Goal: Task Accomplishment & Management: Manage account settings

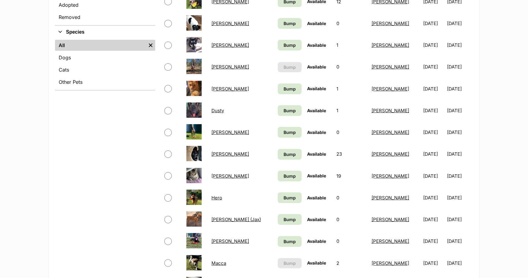
scroll to position [218, 0]
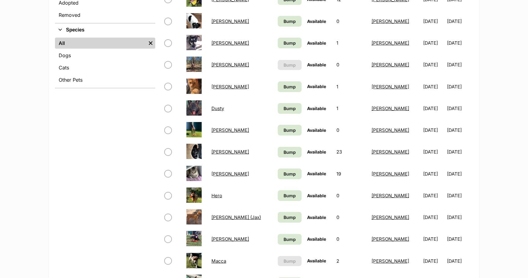
click at [217, 197] on link "Hero" at bounding box center [216, 195] width 11 height 6
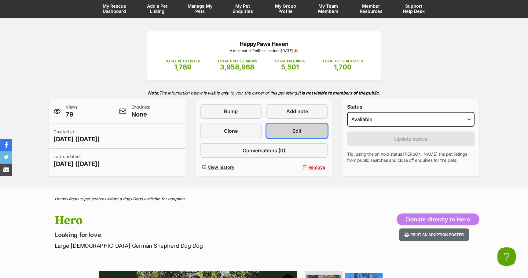
click at [296, 131] on span "Edit" at bounding box center [296, 130] width 9 height 7
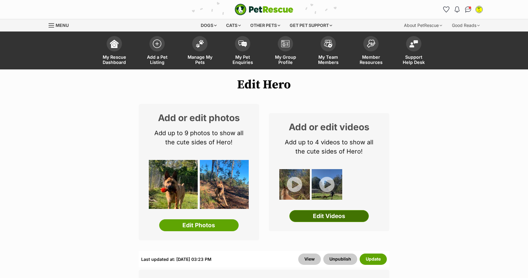
click at [337, 215] on link "Edit Videos" at bounding box center [328, 216] width 79 height 12
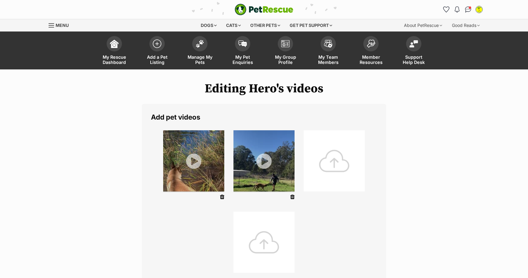
click at [336, 163] on div at bounding box center [334, 160] width 61 height 61
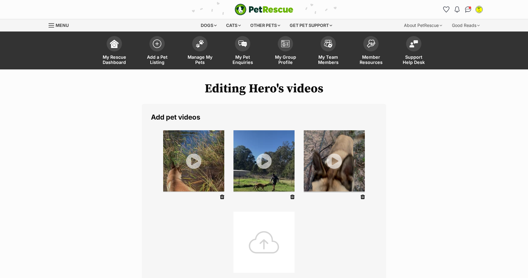
click at [334, 163] on img at bounding box center [334, 160] width 61 height 61
click at [336, 164] on img at bounding box center [334, 160] width 61 height 61
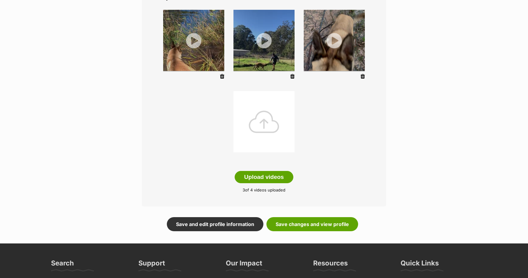
scroll to position [119, 0]
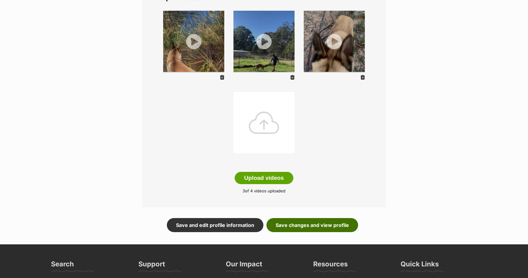
click at [313, 230] on link "Save changes and view profile" at bounding box center [312, 225] width 92 height 14
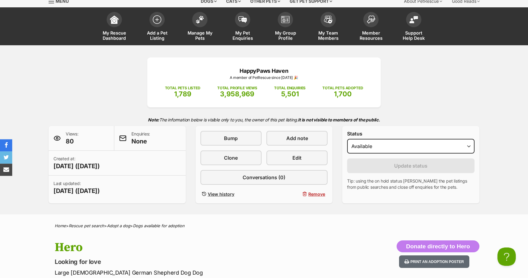
scroll to position [25, 0]
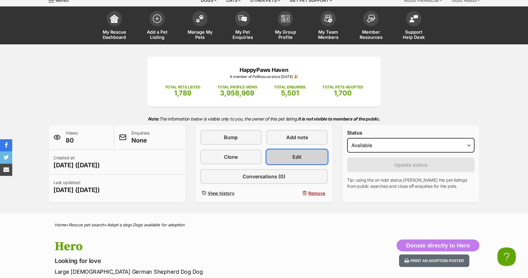
click at [301, 158] on span "Edit" at bounding box center [296, 156] width 9 height 7
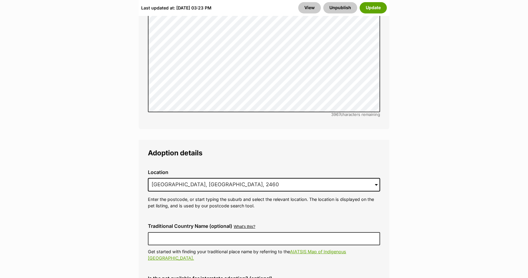
scroll to position [1350, 0]
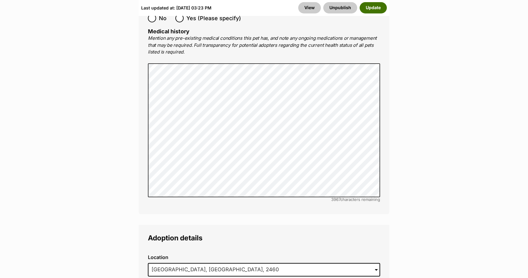
click at [378, 9] on button "Update" at bounding box center [373, 7] width 27 height 11
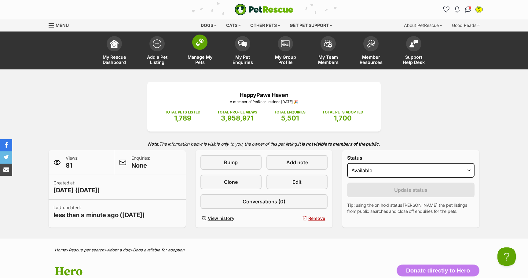
click at [198, 44] on img at bounding box center [199, 42] width 9 height 8
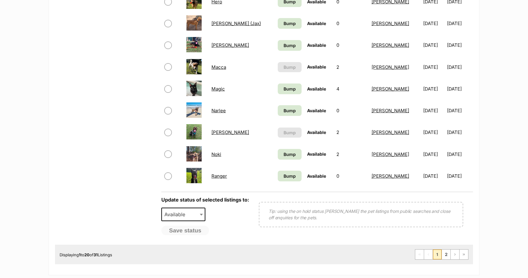
scroll to position [412, 0]
click at [447, 256] on link "2" at bounding box center [446, 254] width 9 height 10
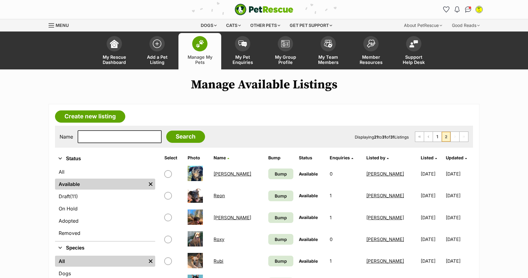
click at [221, 216] on link "Rex" at bounding box center [233, 217] width 38 height 6
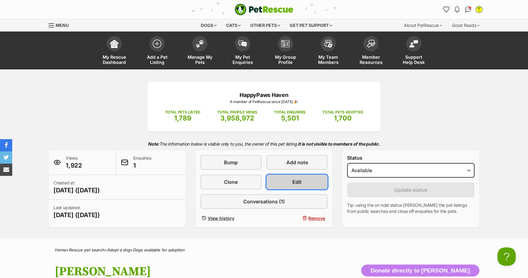
click at [291, 181] on link "Edit" at bounding box center [296, 181] width 61 height 15
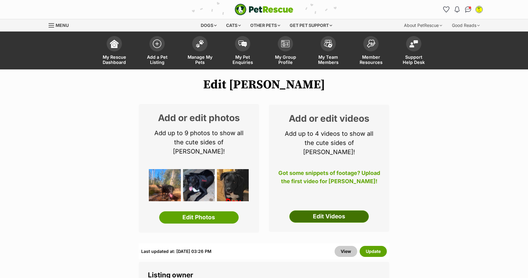
click at [331, 210] on link "Edit Videos" at bounding box center [328, 216] width 79 height 12
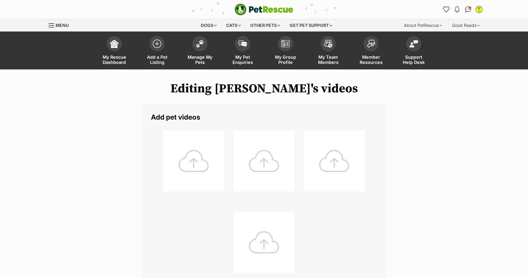
click at [193, 167] on div at bounding box center [193, 160] width 61 height 61
click at [468, 7] on img "Conversations" at bounding box center [468, 9] width 8 height 8
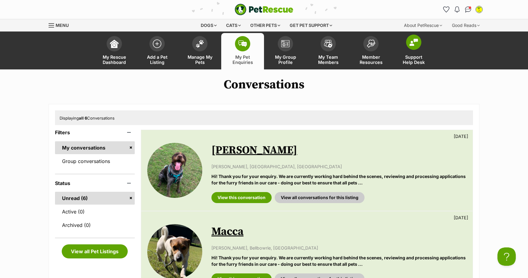
click at [414, 49] on span at bounding box center [413, 42] width 15 height 15
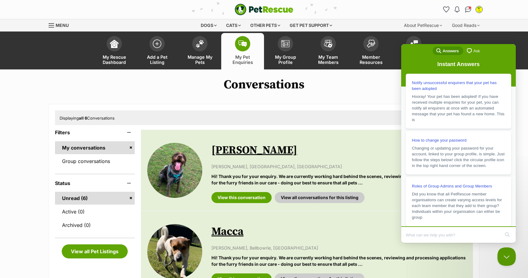
click at [422, 236] on input "Search Doc articles" at bounding box center [453, 234] width 94 height 13
type input "What is bump function?"
click button "search" at bounding box center [507, 234] width 10 height 10
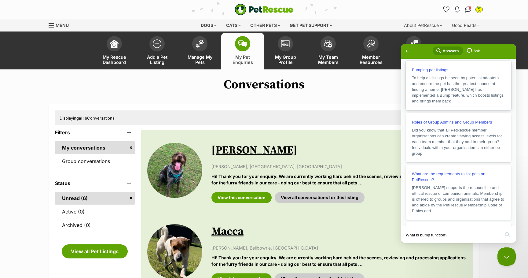
click at [460, 90] on span "To help all listings be seen by potential adopters and ensure the pet has the g…" at bounding box center [458, 89] width 92 height 28
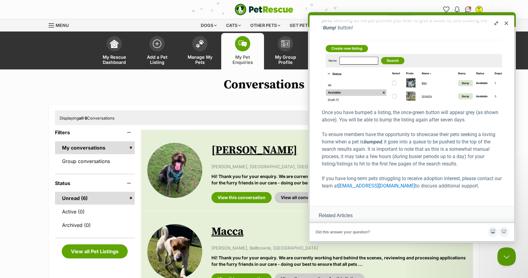
scroll to position [170, 0]
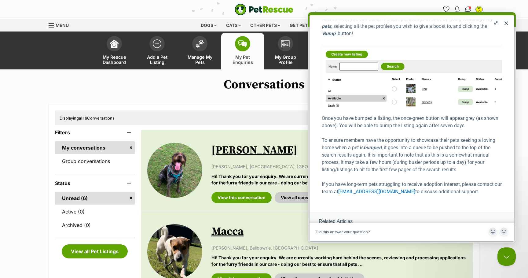
click at [506, 24] on button "Close" at bounding box center [506, 23] width 10 height 10
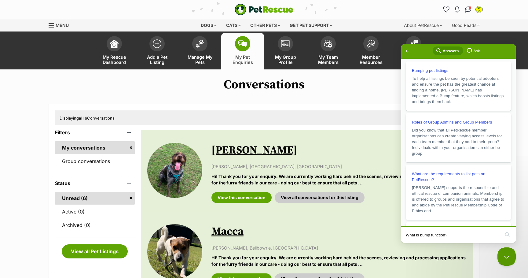
click at [343, 86] on h1 "Conversations" at bounding box center [264, 85] width 528 height 14
click at [409, 50] on span "Go back" at bounding box center [407, 50] width 7 height 7
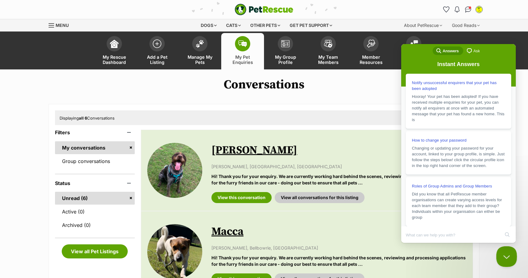
click at [508, 255] on button "Close Beacon popover" at bounding box center [505, 255] width 18 height 18
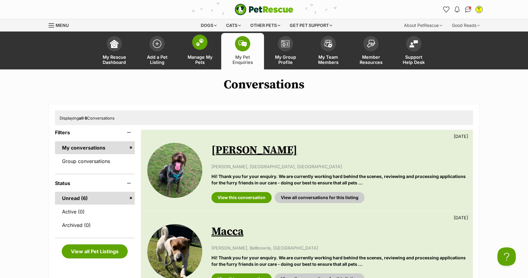
click at [199, 45] on img at bounding box center [199, 42] width 9 height 8
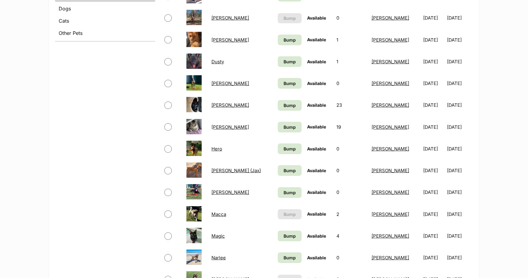
scroll to position [267, 0]
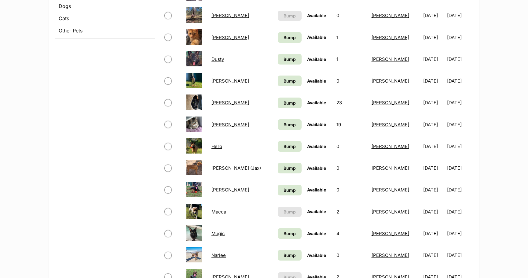
click at [169, 80] on input "checkbox" at bounding box center [167, 80] width 7 height 7
checkbox input "true"
click at [169, 146] on input "checkbox" at bounding box center [167, 146] width 7 height 7
checkbox input "true"
click at [170, 172] on td at bounding box center [172, 167] width 21 height 21
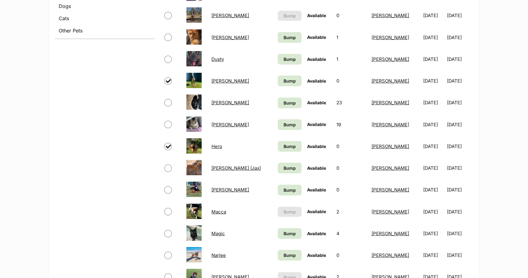
click at [168, 167] on input "checkbox" at bounding box center [167, 167] width 7 height 7
checkbox input "true"
click at [168, 188] on input "checkbox" at bounding box center [167, 189] width 7 height 7
checkbox input "true"
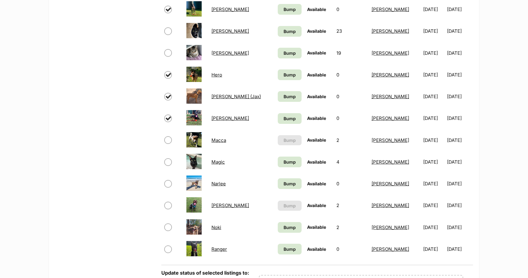
scroll to position [339, 0]
click at [168, 183] on input "checkbox" at bounding box center [167, 183] width 7 height 7
checkbox input "true"
click at [169, 227] on input "checkbox" at bounding box center [167, 226] width 7 height 7
checkbox input "true"
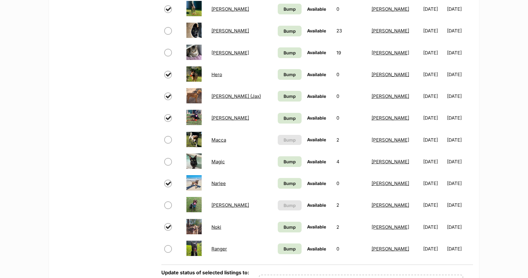
click at [170, 250] on input "checkbox" at bounding box center [167, 248] width 7 height 7
checkbox input "true"
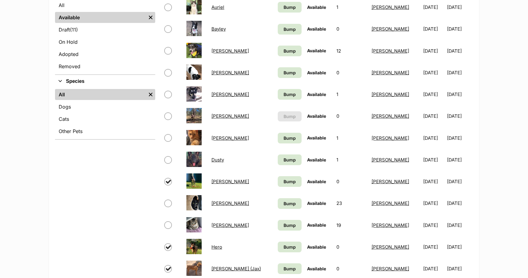
scroll to position [175, 0]
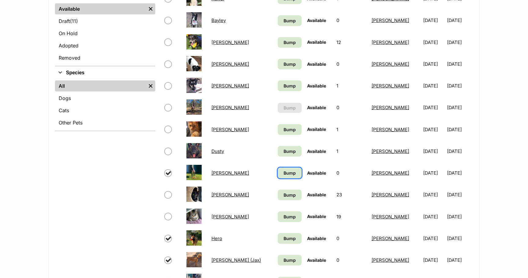
click at [283, 174] on span "Bump" at bounding box center [289, 173] width 12 height 6
click at [167, 174] on input "checkbox" at bounding box center [167, 172] width 7 height 7
checkbox input "false"
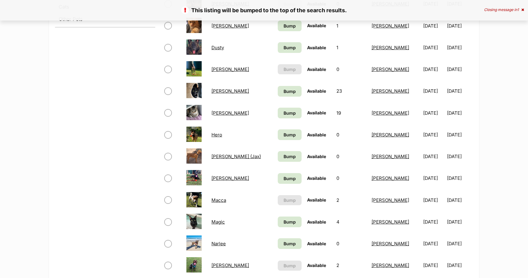
scroll to position [279, 0]
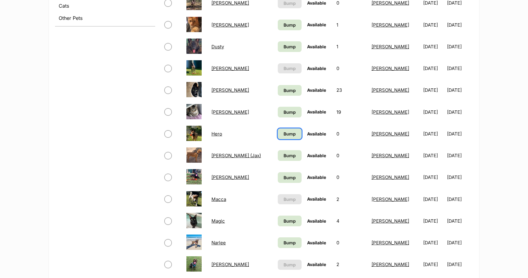
click at [283, 135] on span "Bump" at bounding box center [289, 133] width 12 height 6
click at [283, 158] on span "Bump" at bounding box center [289, 155] width 12 height 6
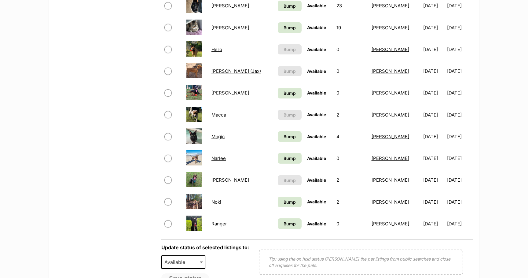
scroll to position [366, 0]
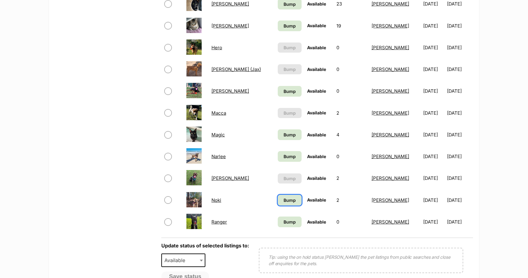
click at [283, 199] on span "Bump" at bounding box center [289, 200] width 12 height 6
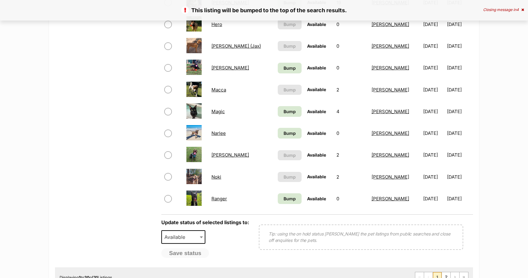
scroll to position [389, 0]
click at [283, 198] on span "Bump" at bounding box center [289, 198] width 12 height 6
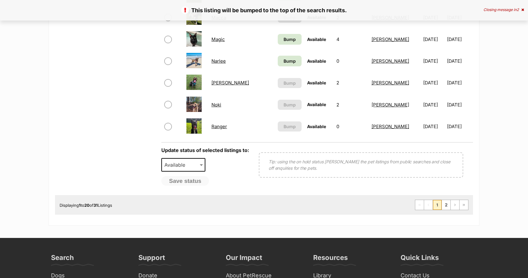
scroll to position [459, 0]
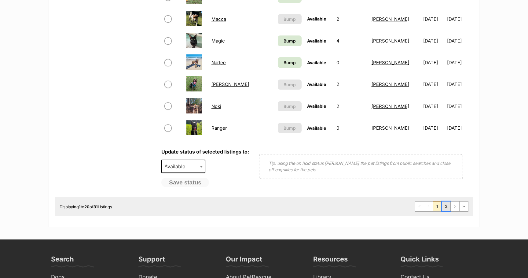
click at [447, 207] on link "2" at bounding box center [446, 206] width 9 height 10
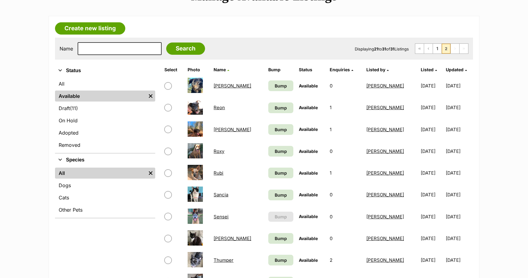
scroll to position [97, 0]
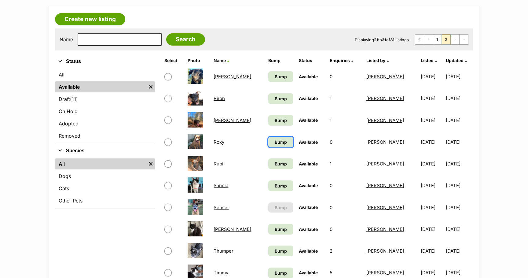
click at [275, 141] on span "Bump" at bounding box center [281, 142] width 12 height 6
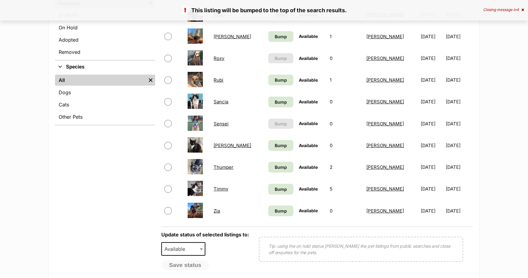
scroll to position [181, 0]
click at [275, 170] on span "Bump" at bounding box center [281, 166] width 12 height 6
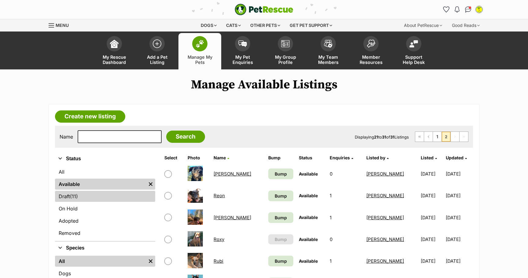
click at [68, 199] on link "Draft (11) Items" at bounding box center [105, 196] width 100 height 11
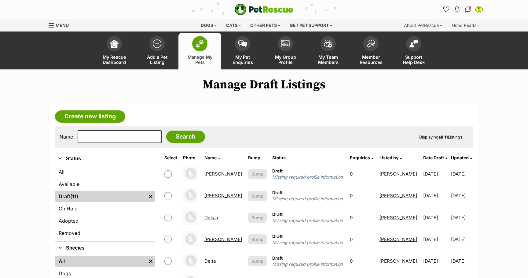
click at [66, 90] on h1 "Manage Draft Listings" at bounding box center [264, 85] width 528 height 14
